Goal: Use online tool/utility: Utilize a website feature to perform a specific function

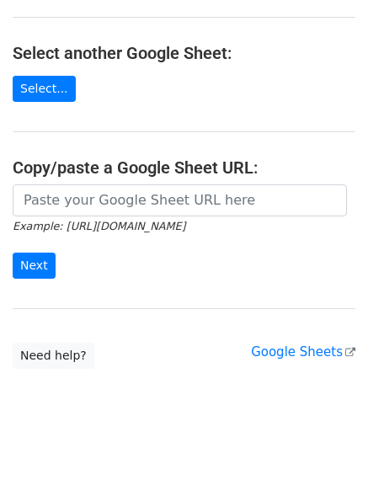
scroll to position [185, 0]
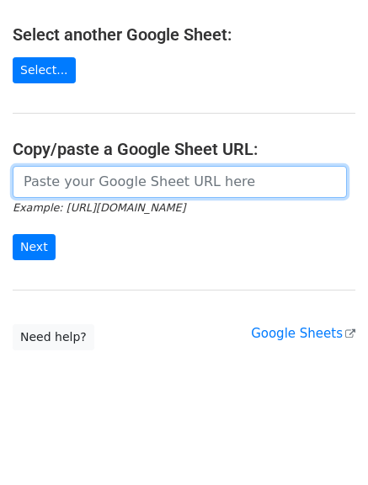
click at [149, 185] on input "url" at bounding box center [180, 182] width 335 height 32
paste input "[URL][DOMAIN_NAME]"
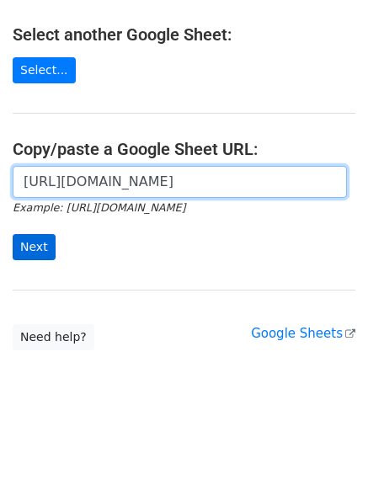
type input "https://docs.google.com/spreadsheets/d/1FOO4Yd9O39SfCiD-zttQPLPP1oiARlCf0t_Ly4R…"
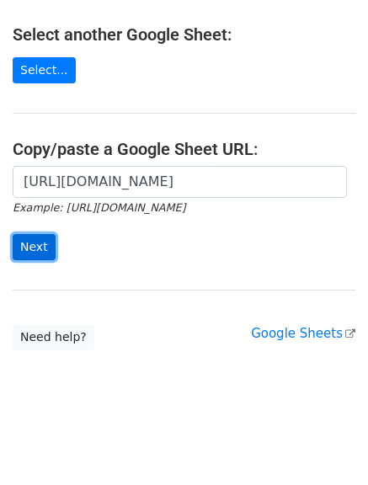
click at [21, 249] on input "Next" at bounding box center [34, 247] width 43 height 26
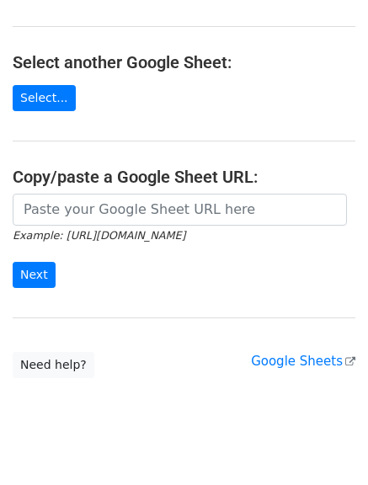
scroll to position [185, 0]
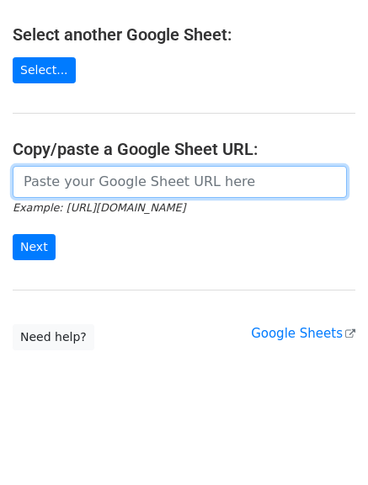
click at [128, 186] on input "url" at bounding box center [180, 182] width 335 height 32
paste input "https://docs.google.com/spreadsheets/d/1FOO4Yd9O39SfCiD-zttQPLPP1oiARlCf0t_Ly4R…"
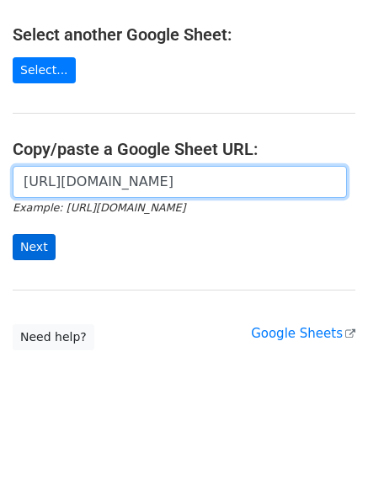
type input "https://docs.google.com/spreadsheets/d/1FOO4Yd9O39SfCiD-zttQPLPP1oiARlCf0t_Ly4R…"
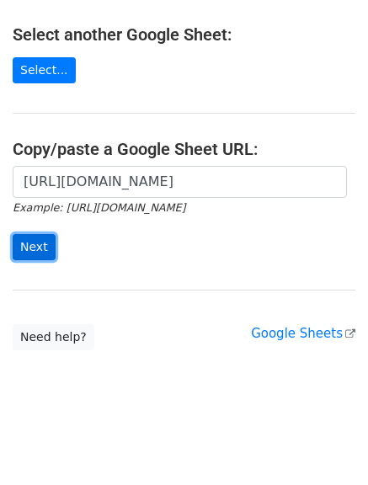
click at [32, 234] on input "Next" at bounding box center [34, 247] width 43 height 26
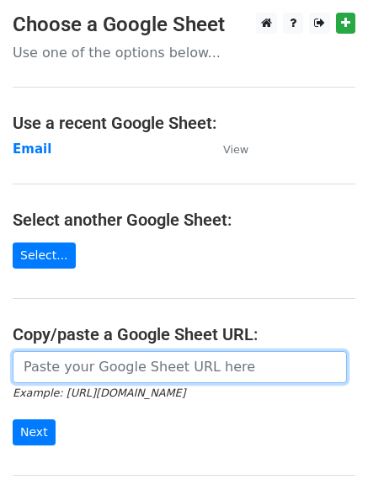
click at [139, 361] on input "url" at bounding box center [180, 367] width 335 height 32
paste input "https://docs.google.com/spreadsheets/d/1FOO4Yd9O39SfCiD-zttQPLPP1oiARlCf0t_Ly4R…"
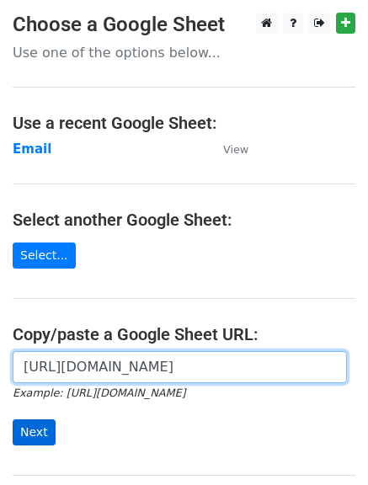
type input "https://docs.google.com/spreadsheets/d/1FOO4Yd9O39SfCiD-zttQPLPP1oiARlCf0t_Ly4R…"
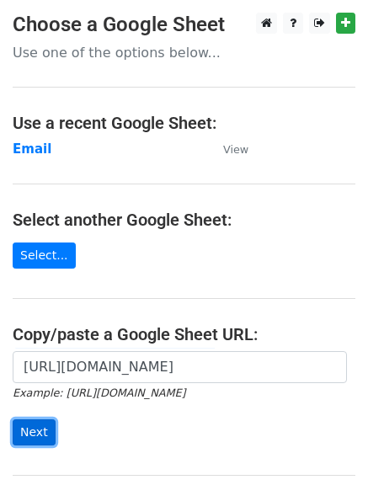
click at [37, 432] on input "Next" at bounding box center [34, 433] width 43 height 26
